Goal: Task Accomplishment & Management: Manage account settings

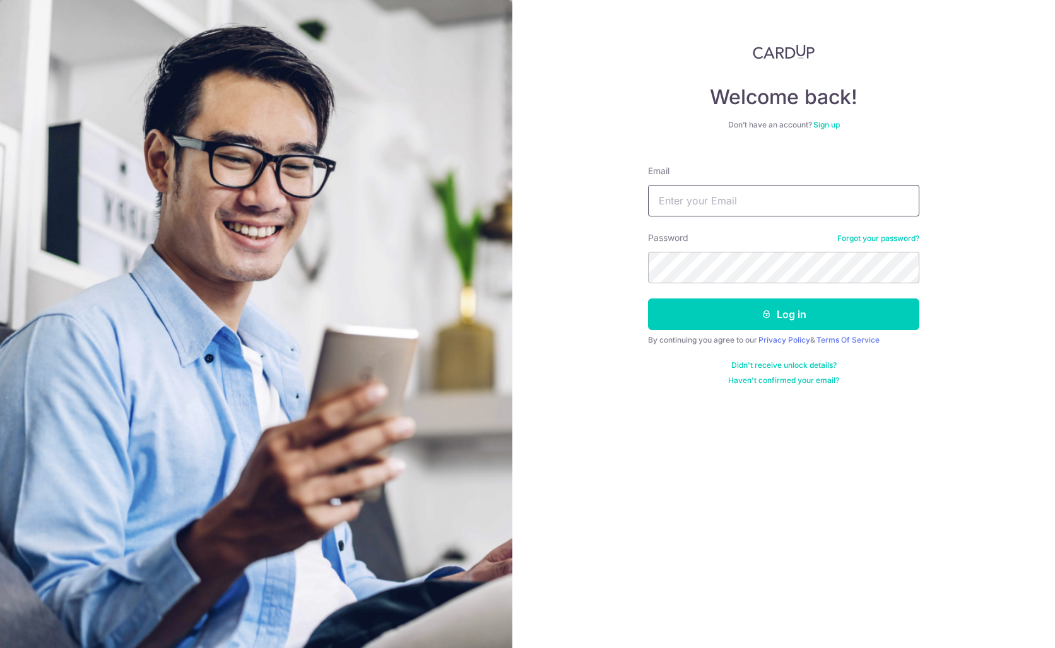
type input "[EMAIL_ADDRESS][DOMAIN_NAME]"
click at [784, 314] on button "Log in" at bounding box center [783, 314] width 271 height 32
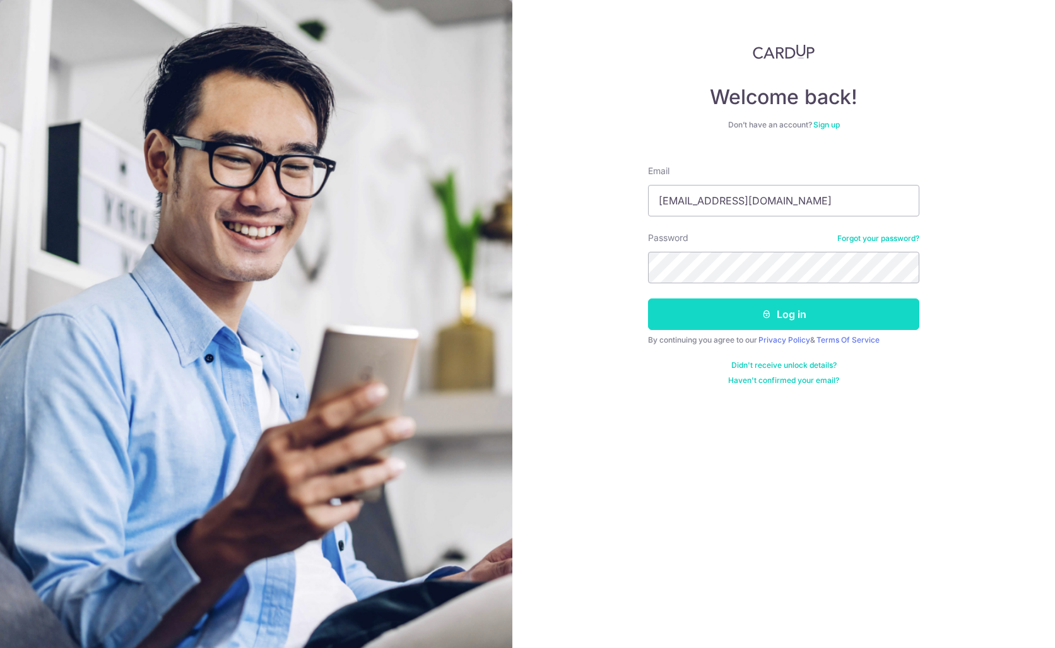
click at [812, 318] on button "Log in" at bounding box center [783, 314] width 271 height 32
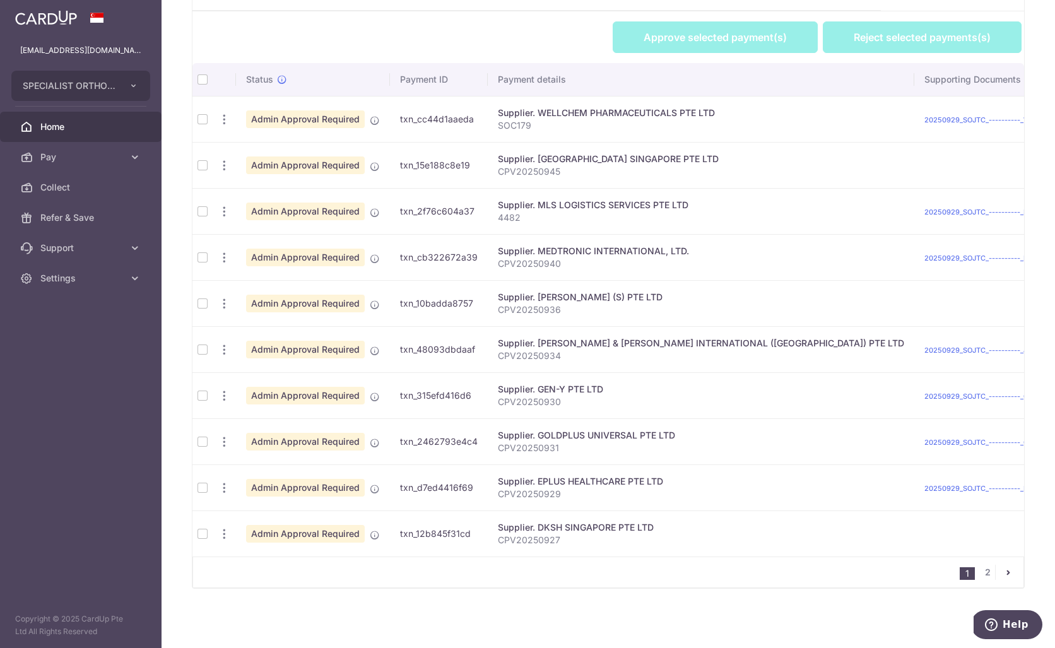
drag, startPoint x: 201, startPoint y: 120, endPoint x: 202, endPoint y: 127, distance: 7.0
click at [201, 120] on td at bounding box center [202, 119] width 20 height 46
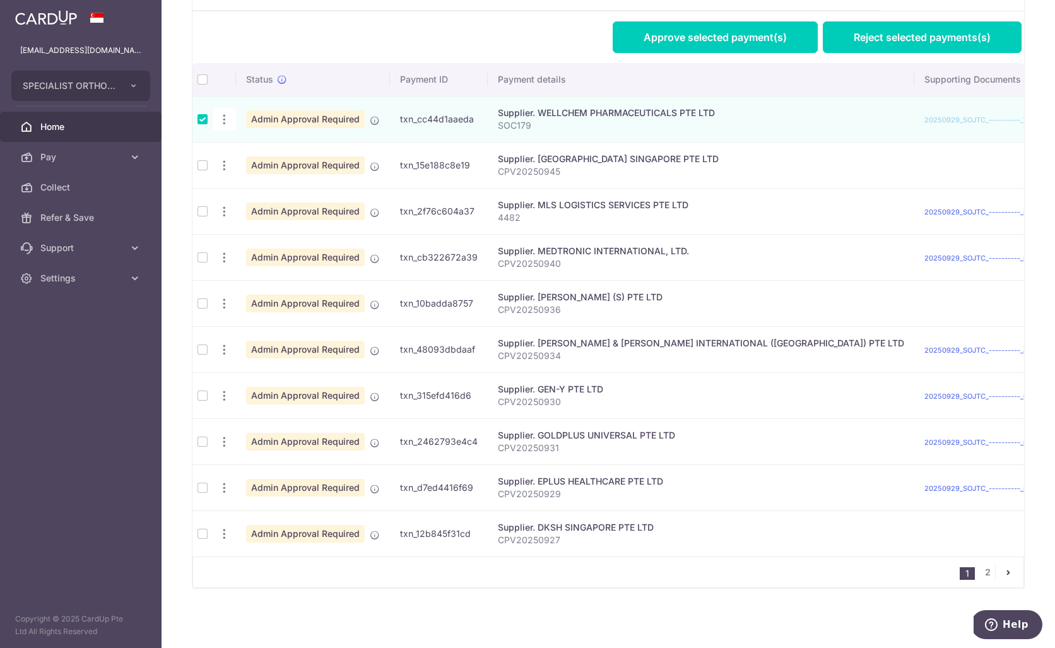
click at [201, 167] on td at bounding box center [202, 165] width 20 height 46
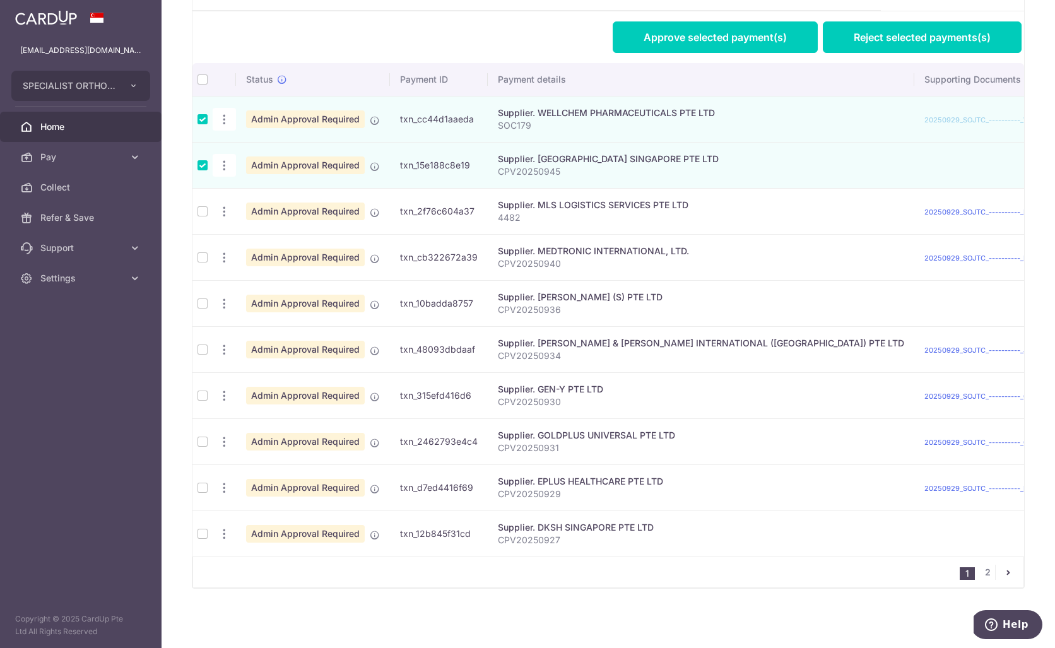
click at [204, 210] on td at bounding box center [202, 211] width 20 height 46
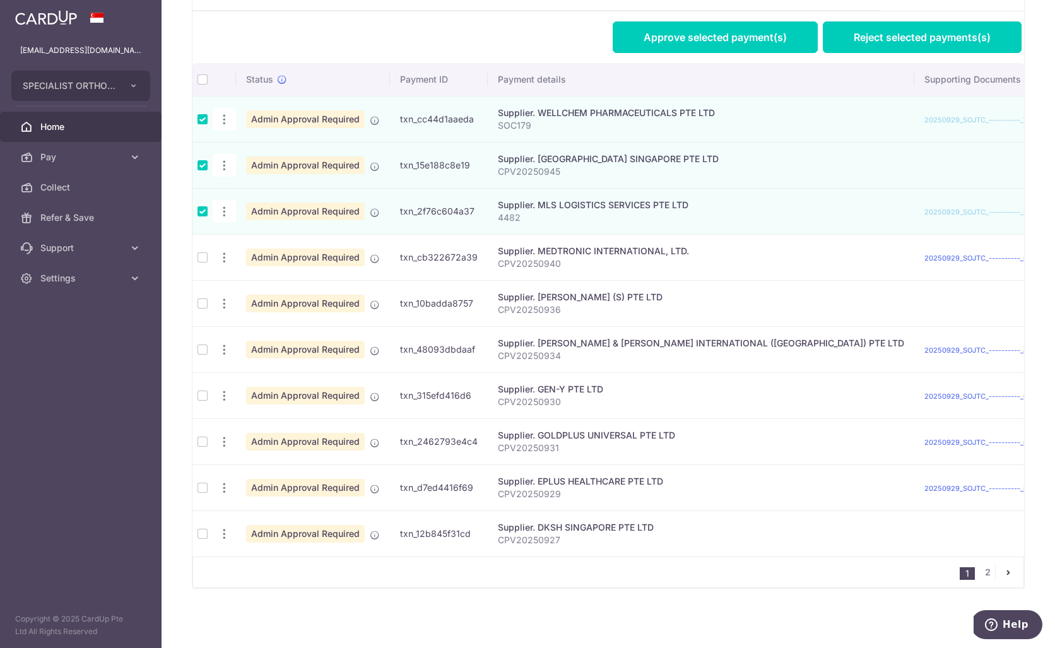
click at [207, 259] on td at bounding box center [202, 257] width 20 height 46
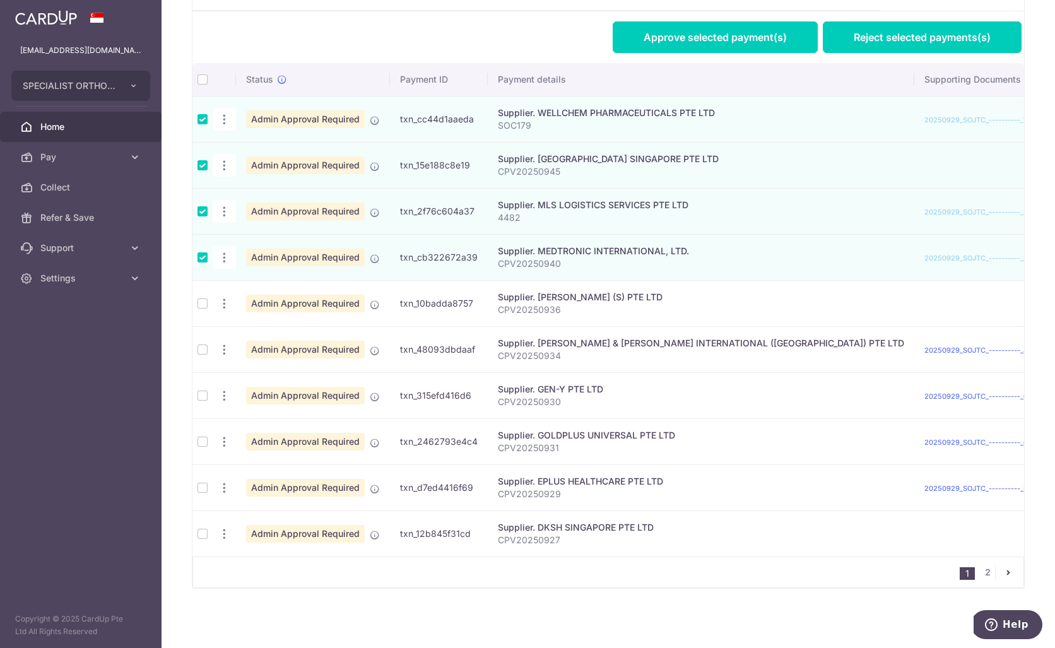
click at [208, 307] on td at bounding box center [202, 303] width 20 height 46
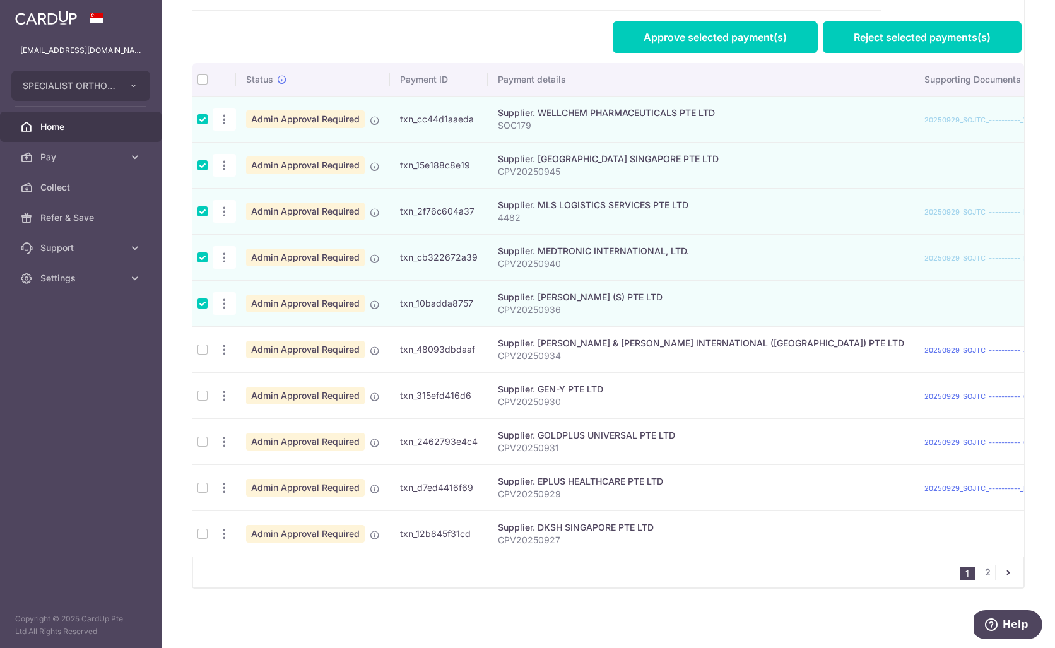
click at [203, 350] on td at bounding box center [202, 349] width 20 height 46
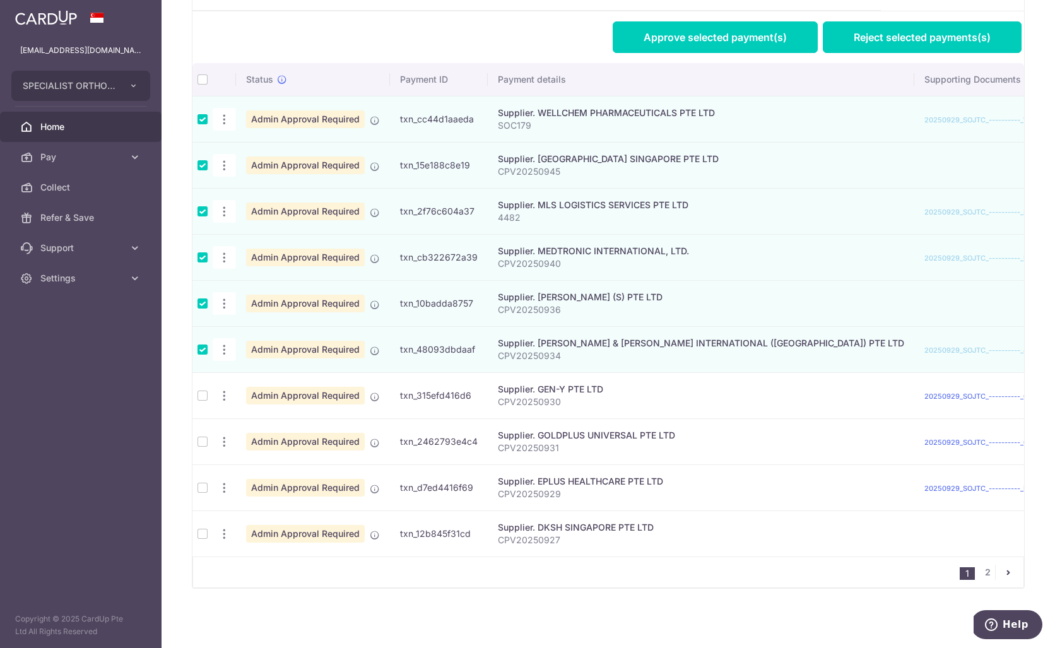
click at [199, 399] on td at bounding box center [202, 395] width 20 height 46
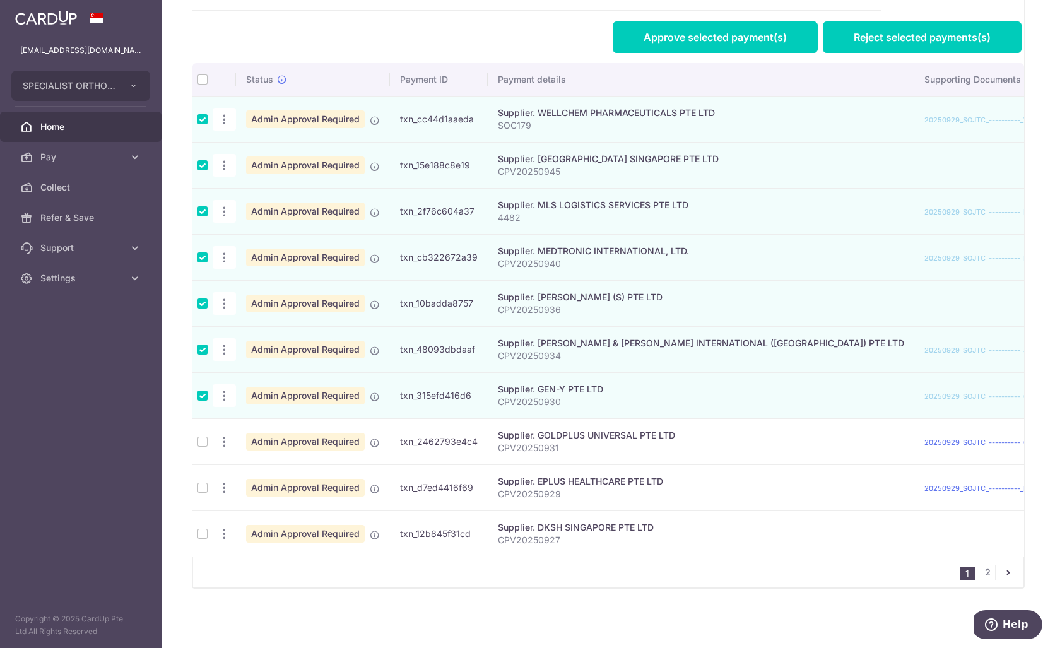
click at [205, 442] on td at bounding box center [202, 441] width 20 height 46
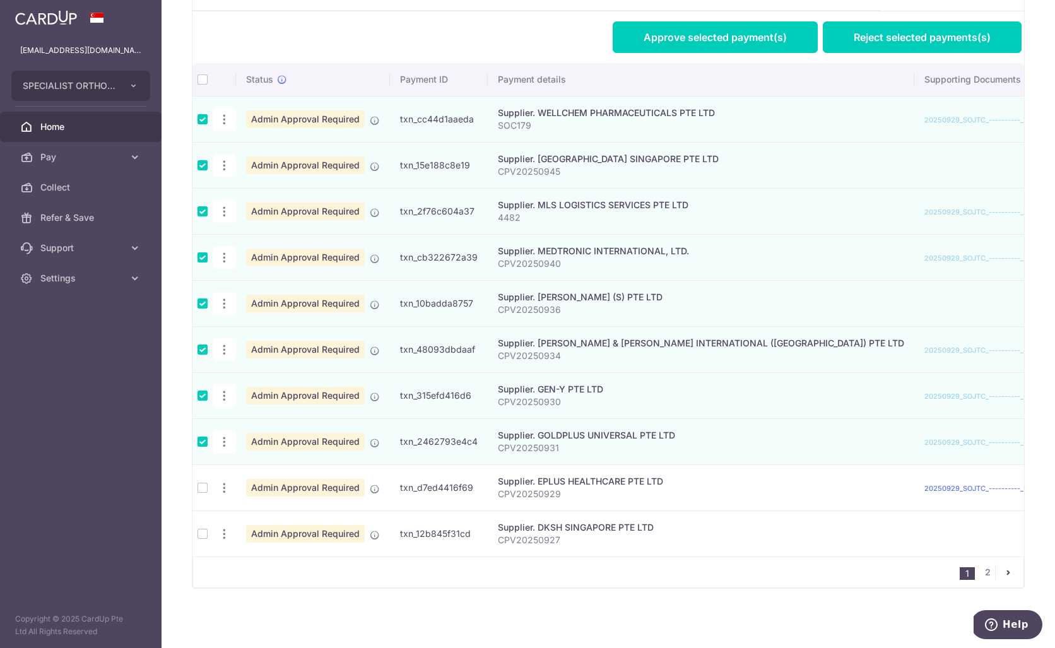
click at [206, 490] on td at bounding box center [202, 487] width 20 height 46
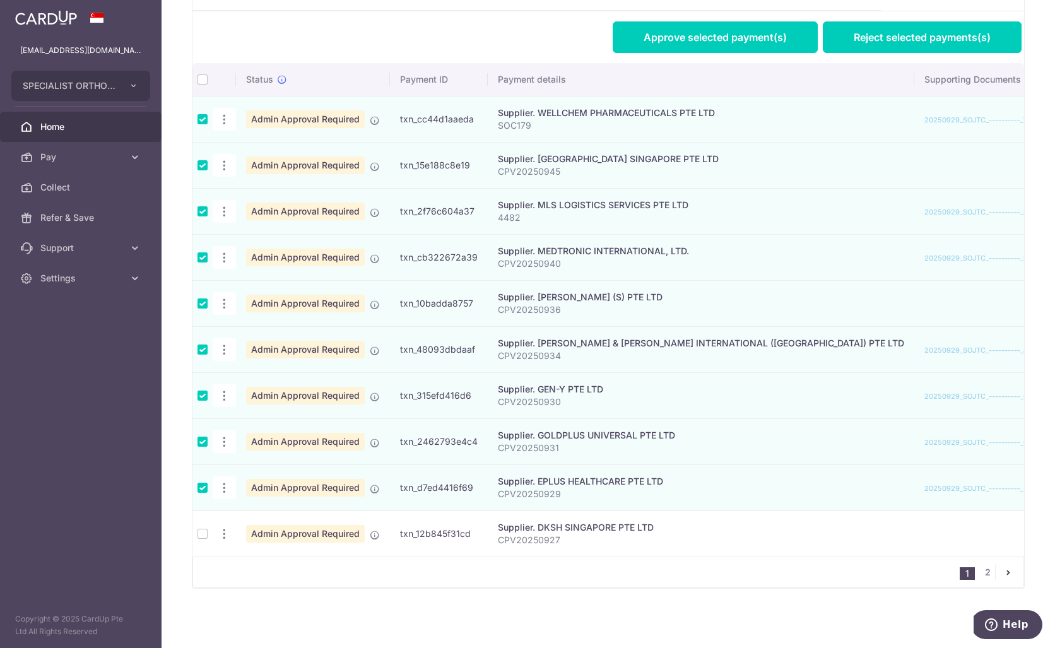
click at [202, 538] on td at bounding box center [202, 533] width 20 height 46
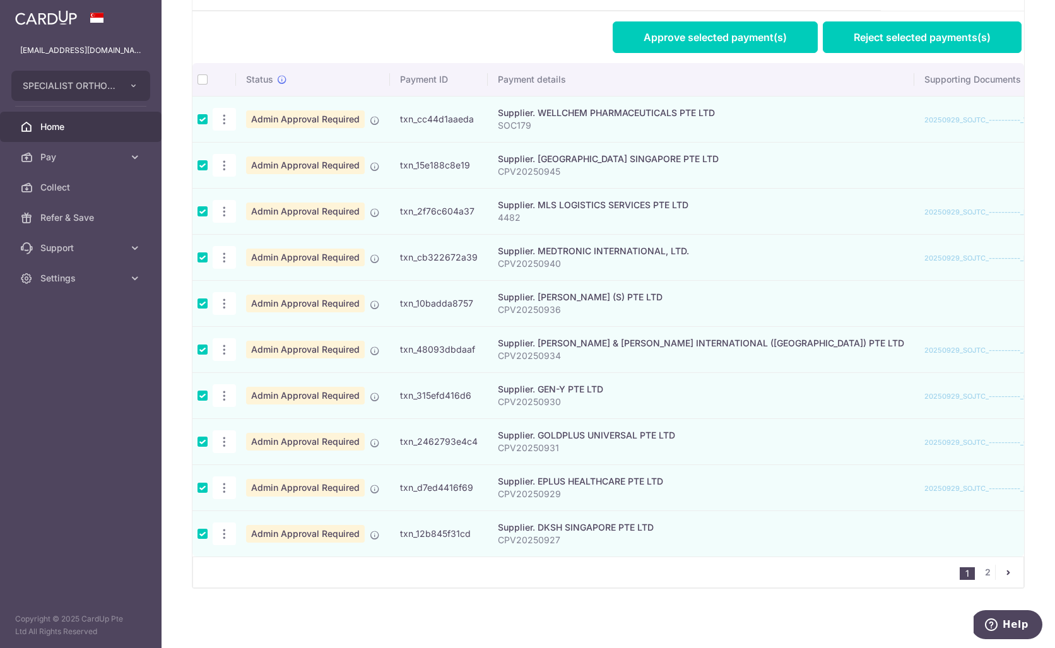
scroll to position [319, 0]
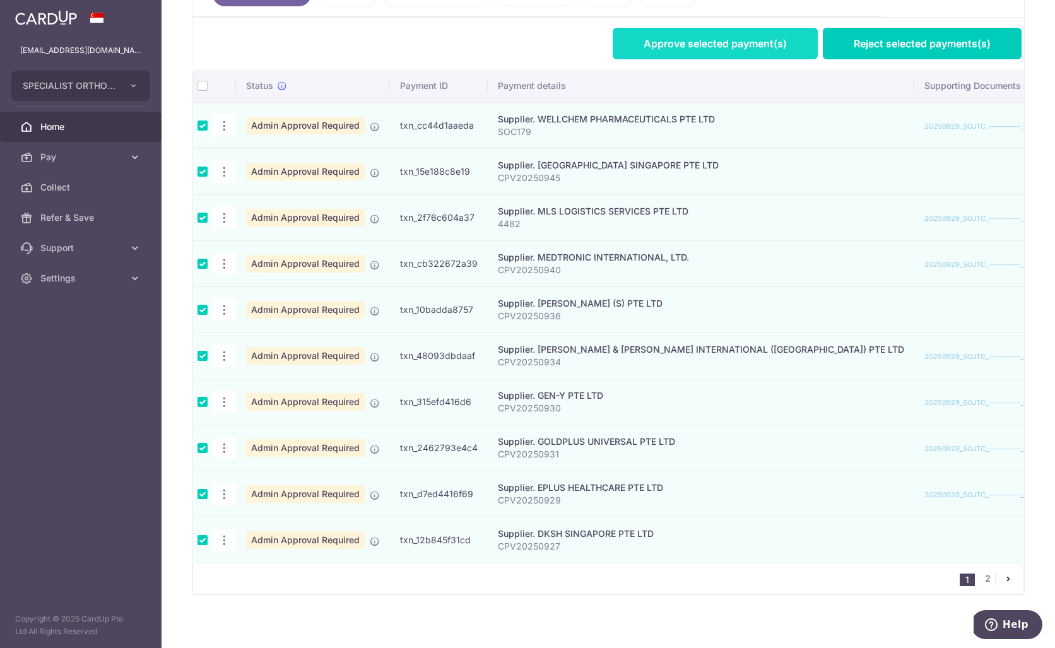
click at [711, 35] on link "Approve selected payment(s)" at bounding box center [715, 44] width 205 height 32
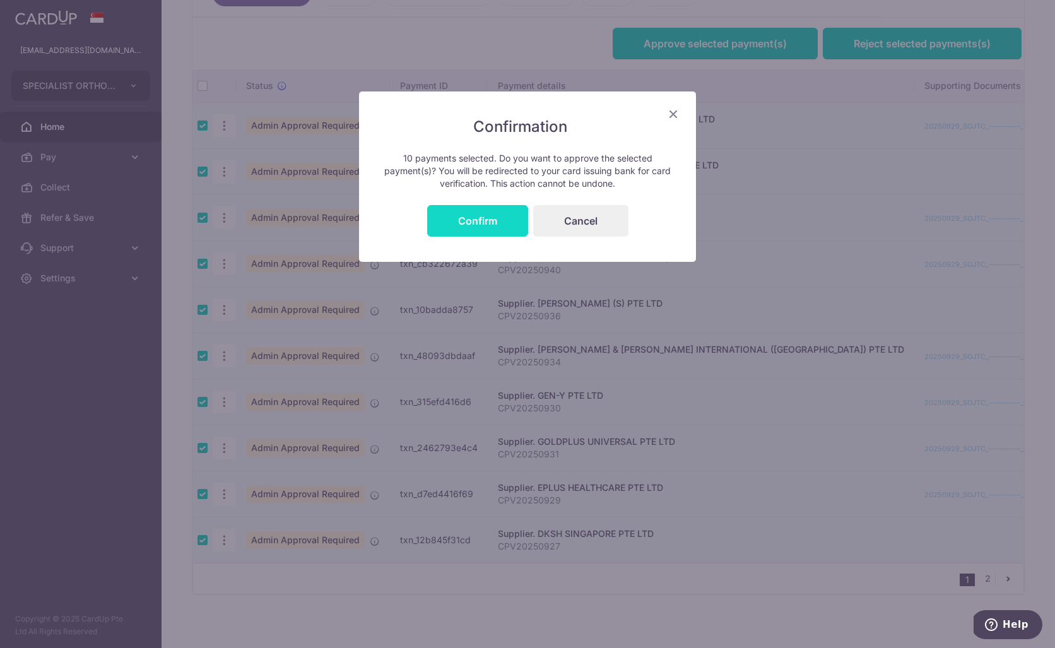
click at [486, 221] on button "Confirm" at bounding box center [477, 221] width 101 height 32
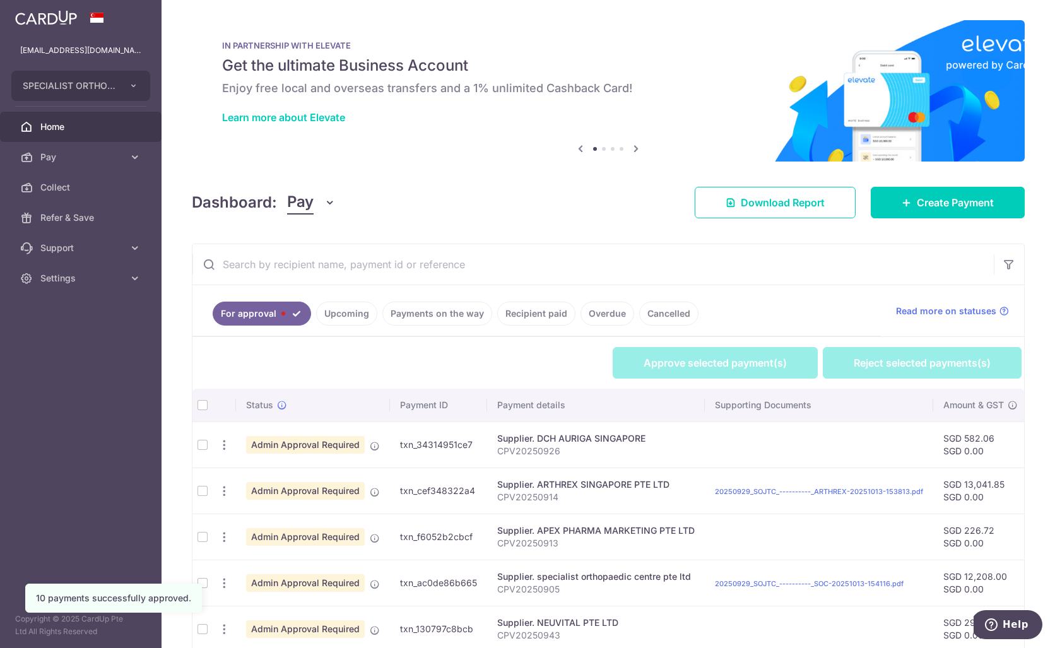
click at [199, 447] on td at bounding box center [202, 444] width 20 height 46
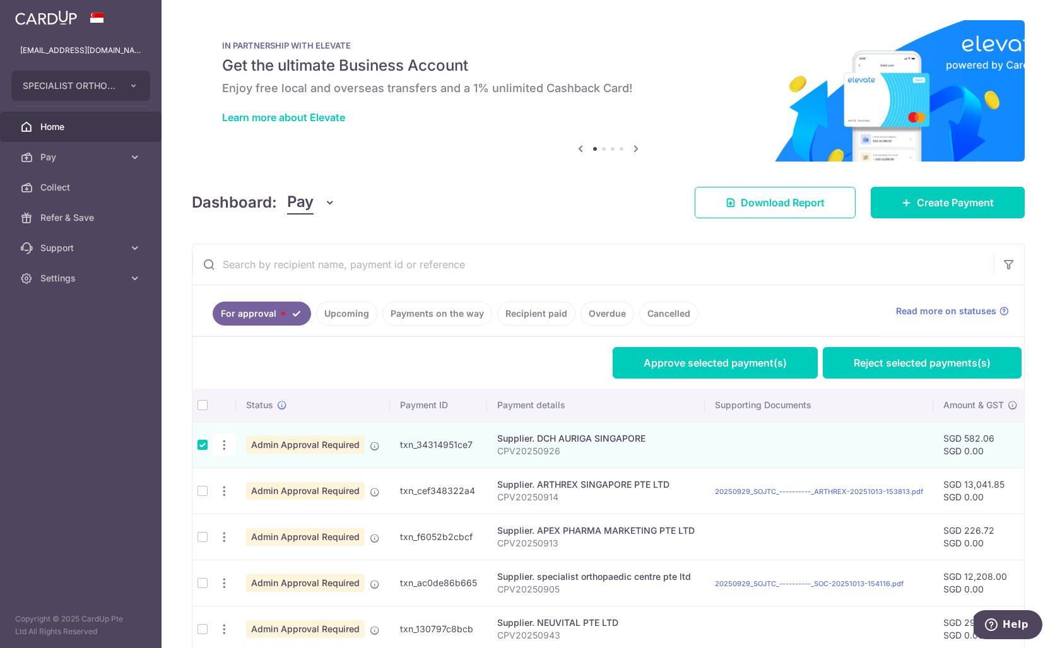
click at [204, 492] on td at bounding box center [202, 490] width 20 height 46
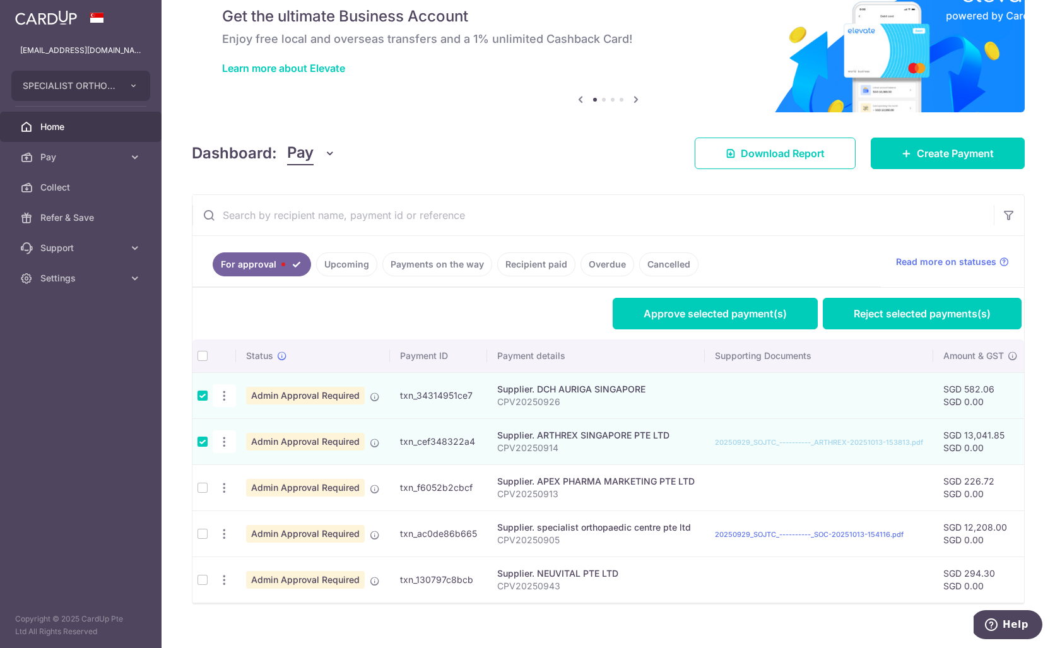
scroll to position [50, 0]
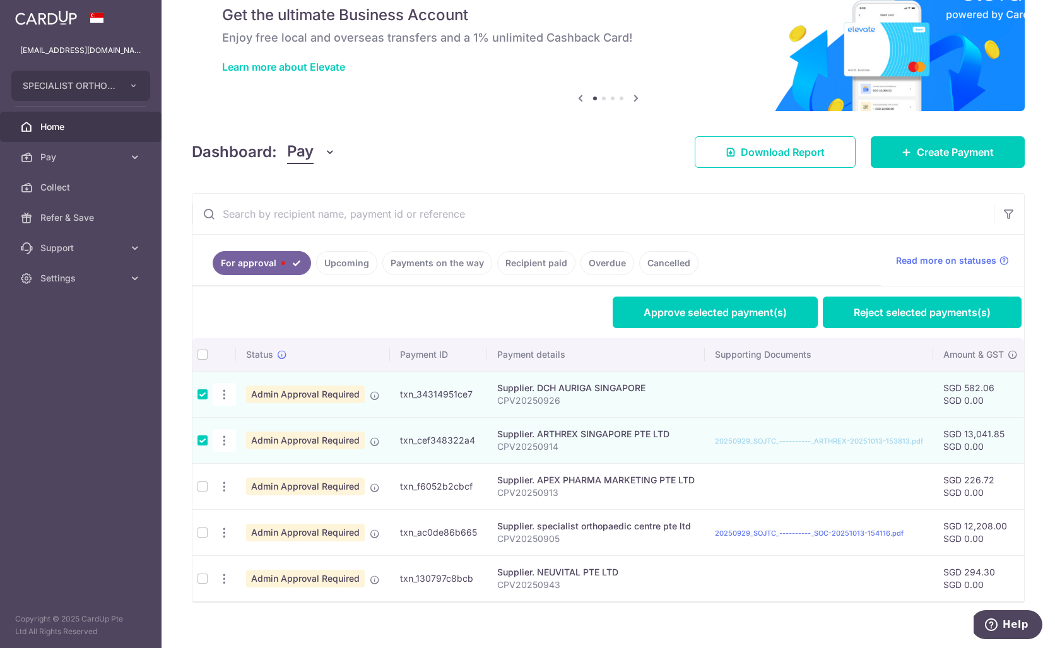
click at [201, 489] on td at bounding box center [202, 486] width 20 height 46
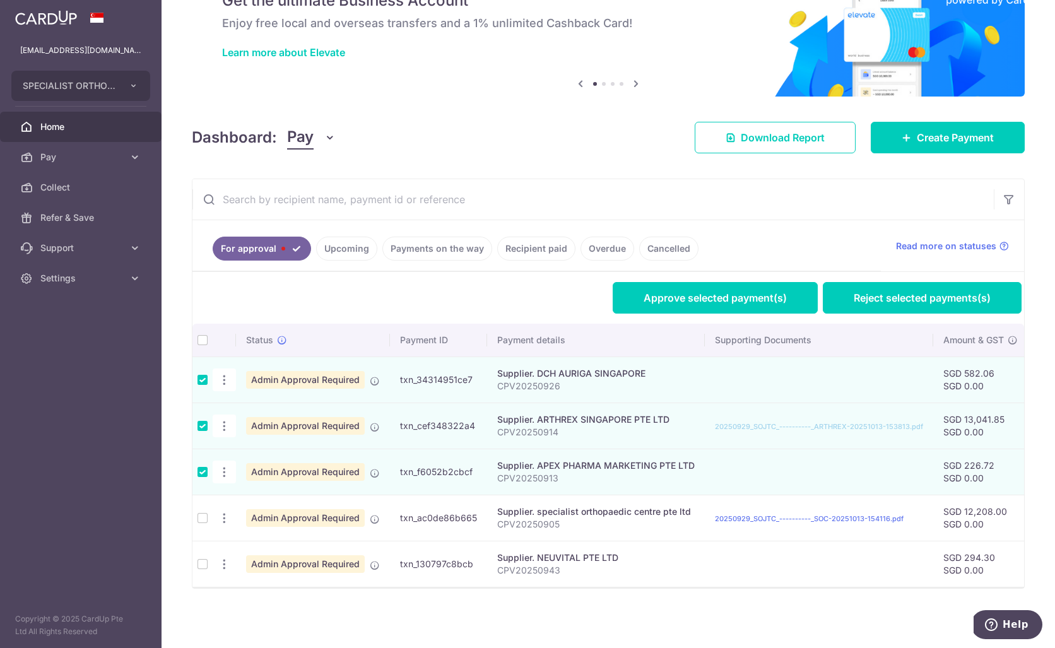
scroll to position [65, 0]
click at [208, 515] on td at bounding box center [202, 518] width 20 height 46
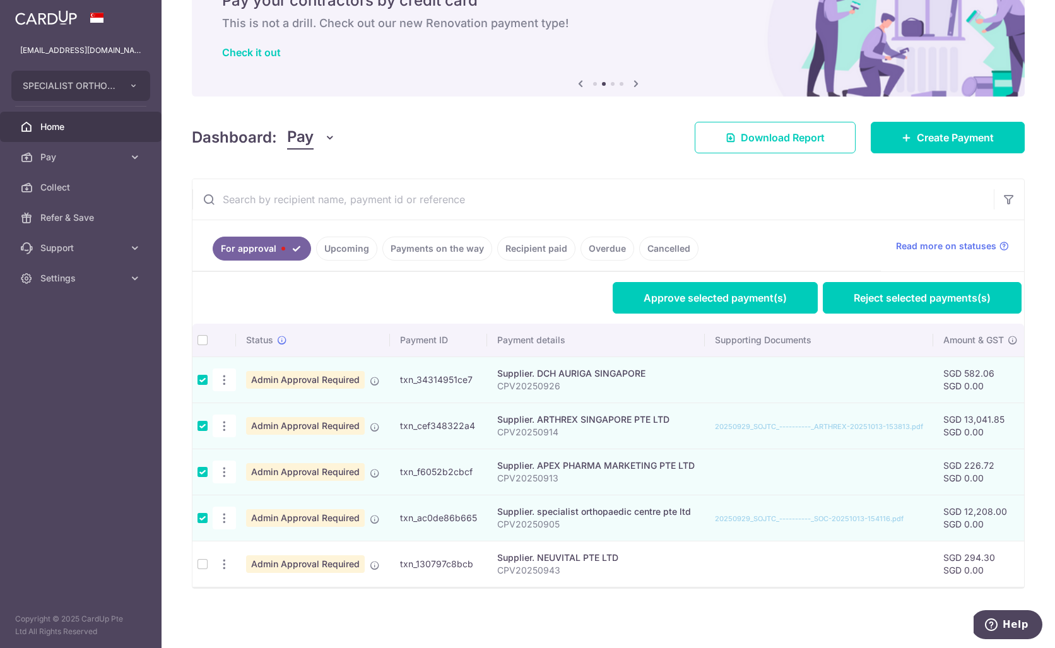
scroll to position [0, 0]
click at [681, 297] on link "Approve selected payment(s)" at bounding box center [715, 298] width 205 height 32
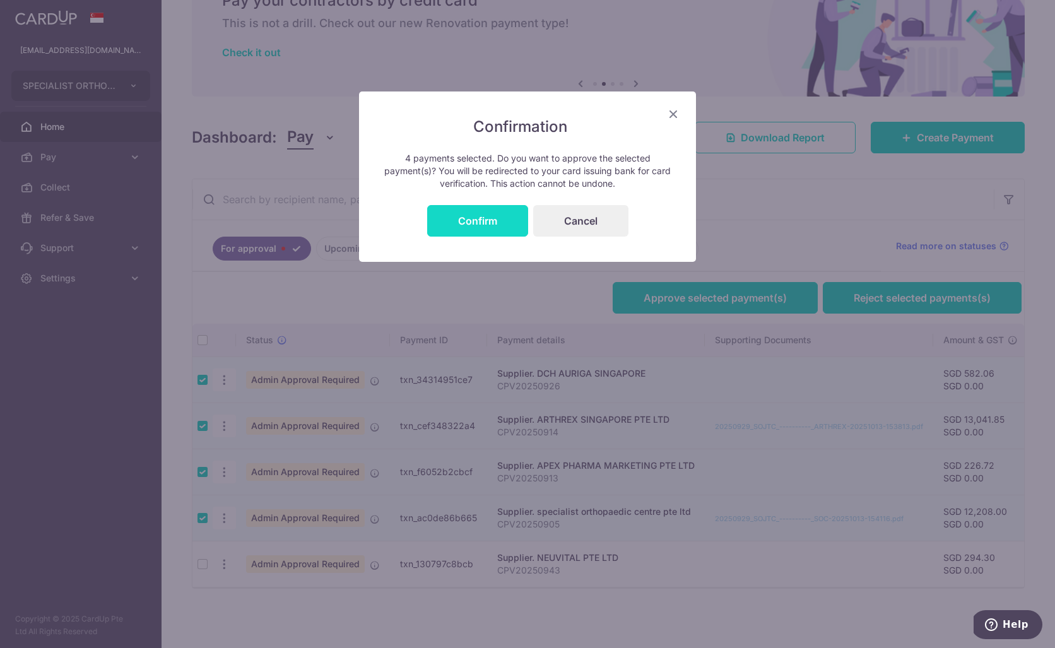
click at [479, 226] on button "Confirm" at bounding box center [477, 221] width 101 height 32
